Goal: Find contact information: Find contact information

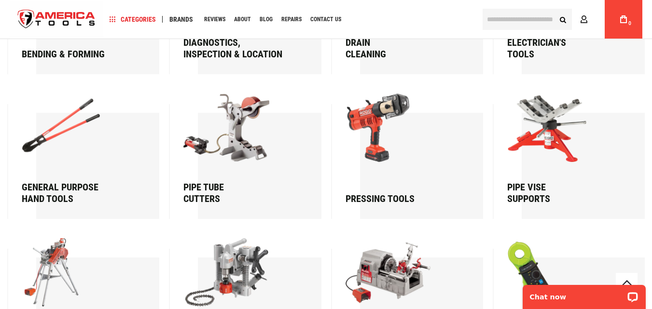
scroll to position [1240, 0]
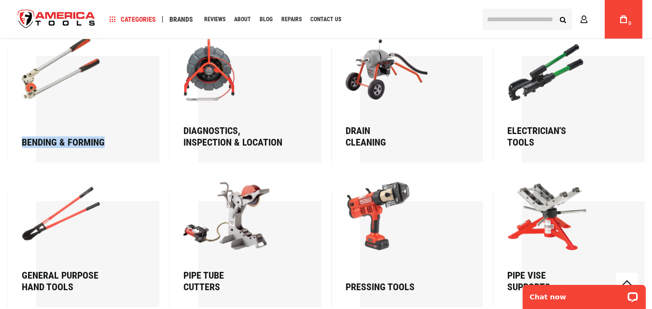
drag, startPoint x: 19, startPoint y: 142, endPoint x: 106, endPoint y: 143, distance: 86.9
click at [106, 143] on div "Bending & forming" at bounding box center [83, 99] width 152 height 125
copy div "Bending & forming"
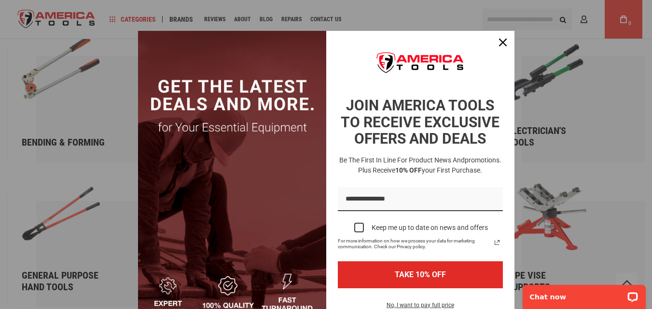
click at [183, 24] on div "Marketing offer form" at bounding box center [326, 154] width 652 height 309
click at [503, 46] on div "Close" at bounding box center [502, 42] width 15 height 15
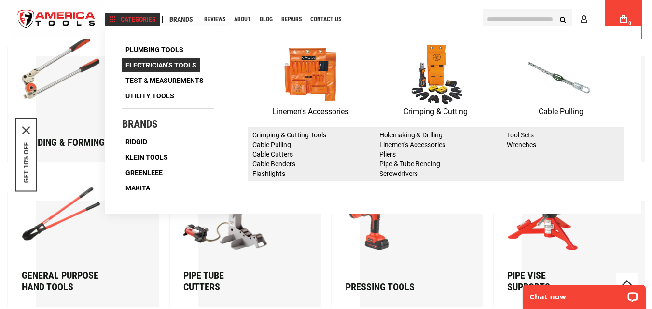
click at [153, 62] on span "Electrician's Tools" at bounding box center [160, 65] width 71 height 7
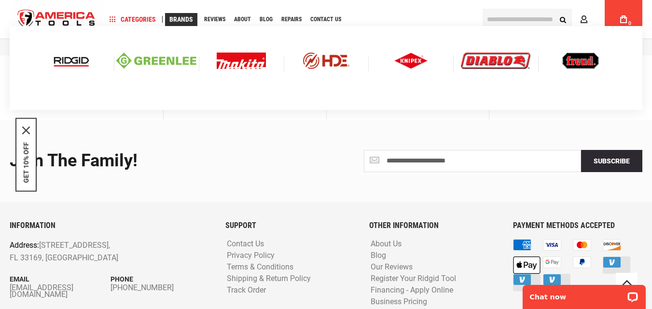
scroll to position [1262, 0]
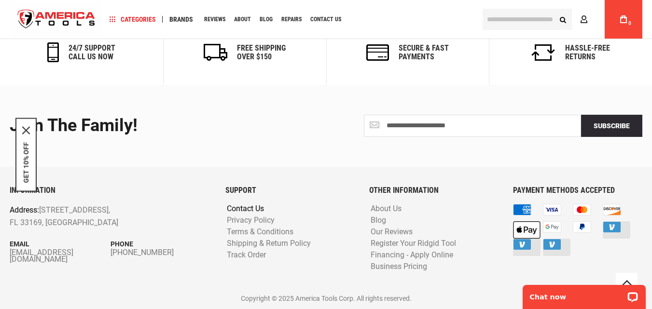
click at [251, 207] on link "Contact Us" at bounding box center [245, 209] width 42 height 9
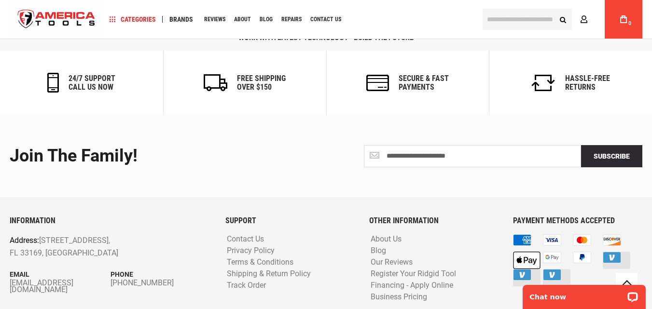
drag, startPoint x: 7, startPoint y: 249, endPoint x: 80, endPoint y: 268, distance: 75.1
click at [80, 268] on div "INFORMATION Address: 1157 NW 159th Dr, Miami, FL 33169, United States Email inf…" at bounding box center [110, 268] width 216 height 103
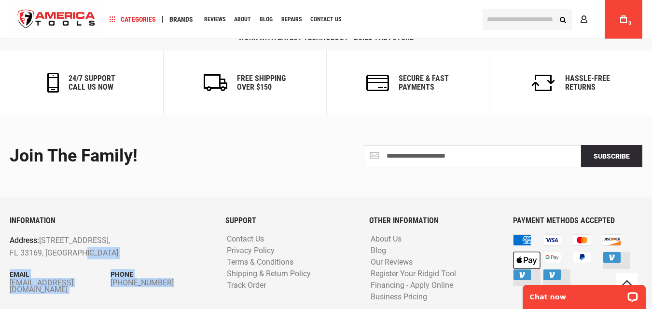
drag, startPoint x: 82, startPoint y: 263, endPoint x: 74, endPoint y: 227, distance: 37.0
click at [74, 227] on div "INFORMATION Address: 1157 NW 159th Dr, Miami, FL 33169, United States Email inf…" at bounding box center [110, 268] width 216 height 103
click at [6, 258] on div "INFORMATION Address: 1157 NW 159th Dr, Miami, FL 33169, United States Email inf…" at bounding box center [110, 268] width 216 height 103
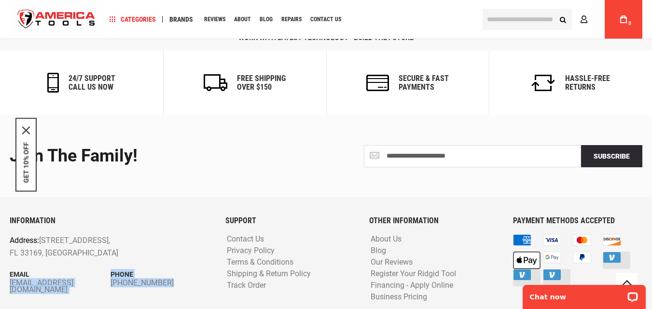
drag, startPoint x: 5, startPoint y: 251, endPoint x: 94, endPoint y: 218, distance: 95.0
click at [76, 224] on div "INFORMATION Address: 1157 NW 159th Dr, Miami, FL 33169, United States Email inf…" at bounding box center [110, 268] width 216 height 103
drag, startPoint x: 117, startPoint y: 196, endPoint x: 131, endPoint y: 191, distance: 15.0
click at [130, 217] on div "INFORMATION Address: 1157 NW 159th Dr, Miami, FL 33169, United States Email inf…" at bounding box center [110, 268] width 216 height 103
click at [141, 178] on div "**********" at bounding box center [326, 227] width 652 height 224
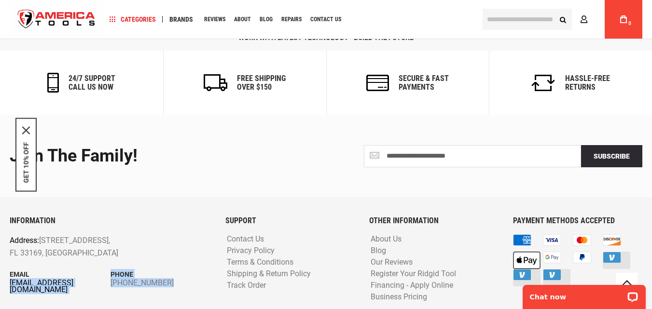
drag, startPoint x: 7, startPoint y: 245, endPoint x: 10, endPoint y: 255, distance: 11.1
click at [10, 255] on div "INFORMATION Address: 1157 NW 159th Dr, Miami, FL 33169, United States Email inf…" at bounding box center [110, 268] width 216 height 103
copy div "info@americatools.com Phone +1 305-513-9914"
